Goal: Find specific page/section: Find specific page/section

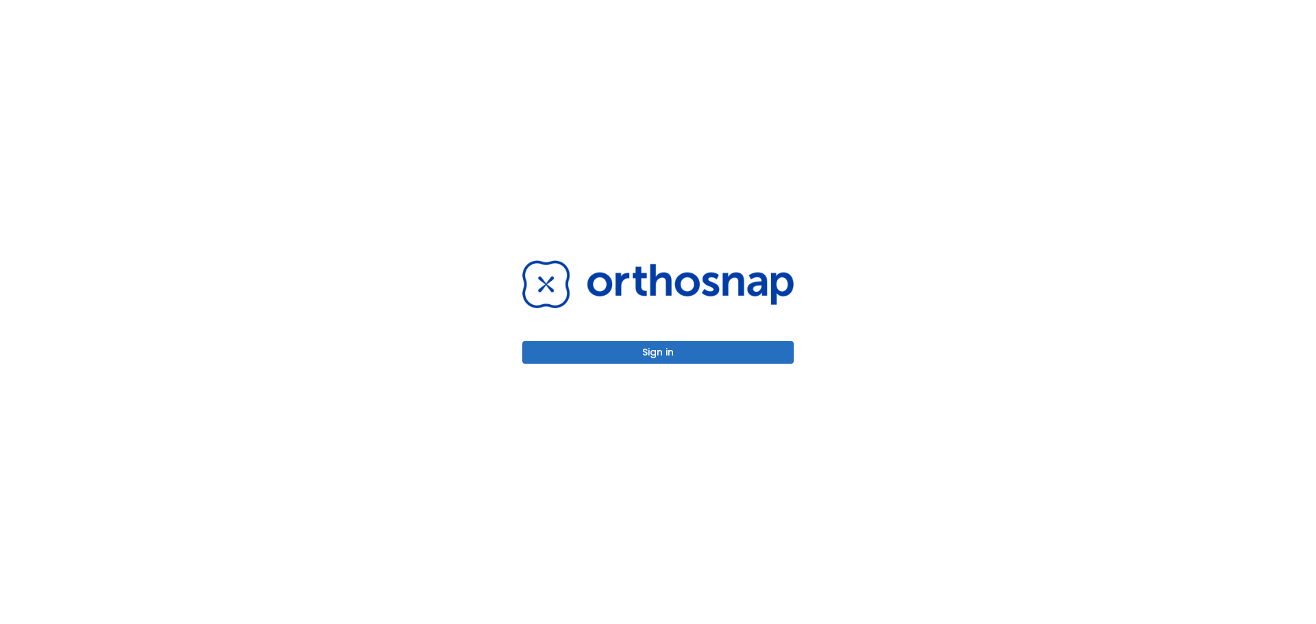
click at [699, 354] on button "Sign in" at bounding box center [657, 352] width 271 height 23
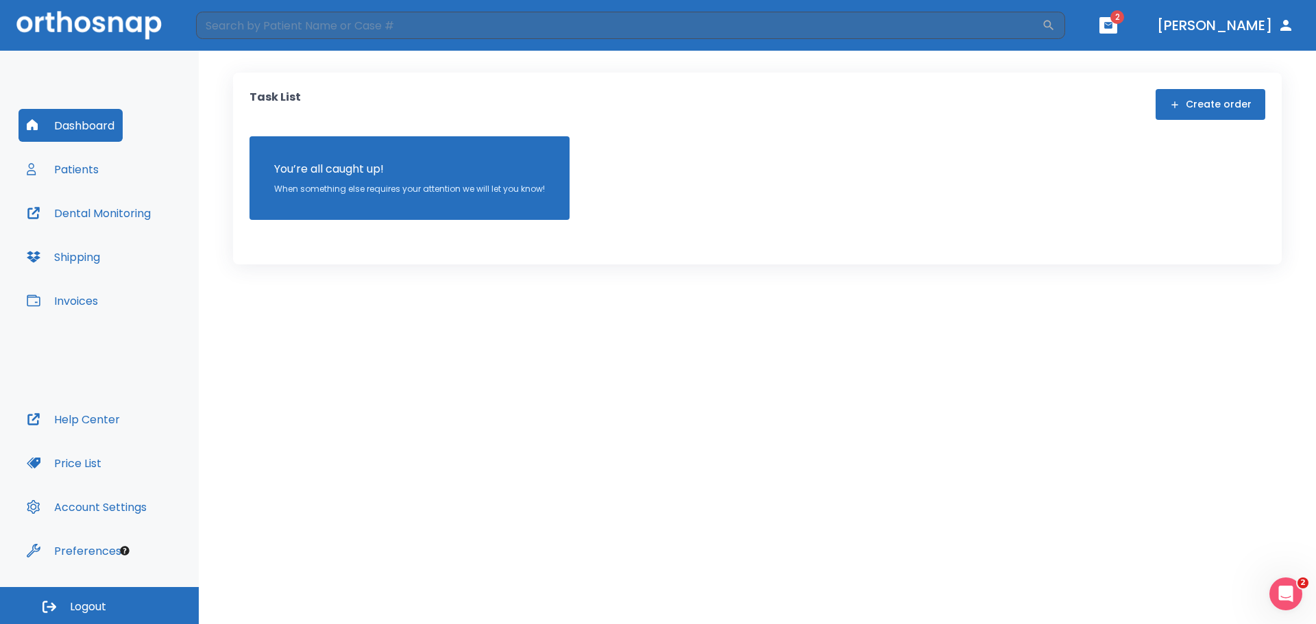
click at [88, 180] on button "Patients" at bounding box center [63, 169] width 88 height 33
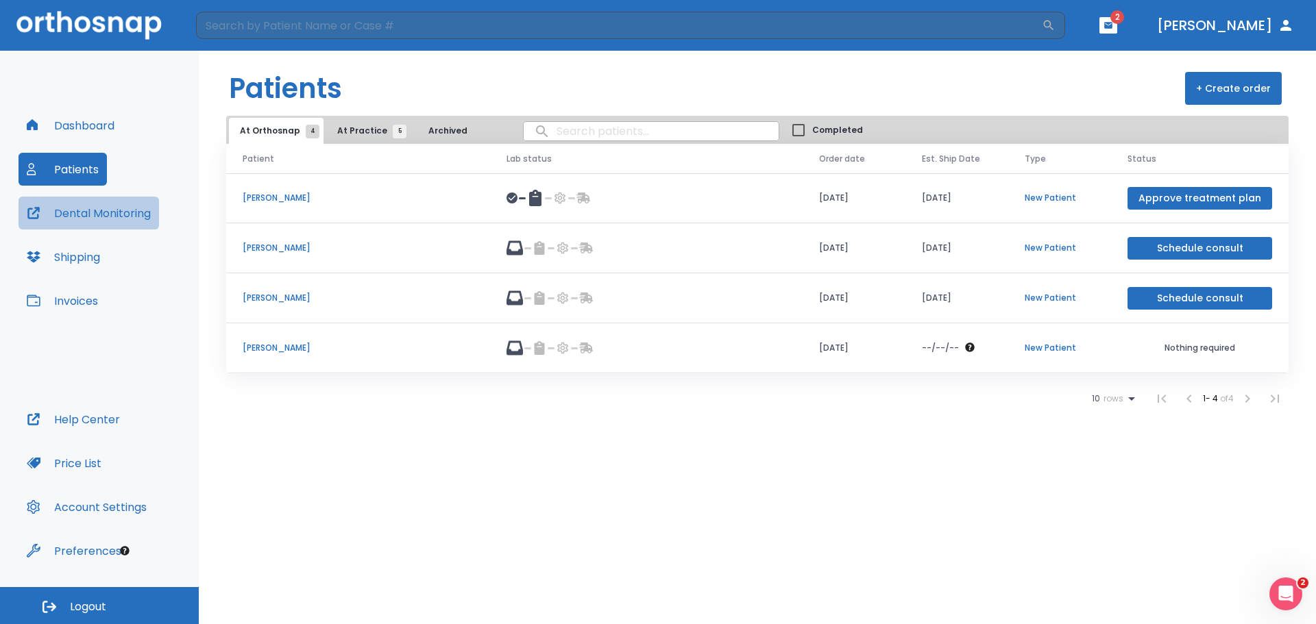
click at [156, 210] on button "Dental Monitoring" at bounding box center [89, 213] width 140 height 33
